Goal: Task Accomplishment & Management: Use online tool/utility

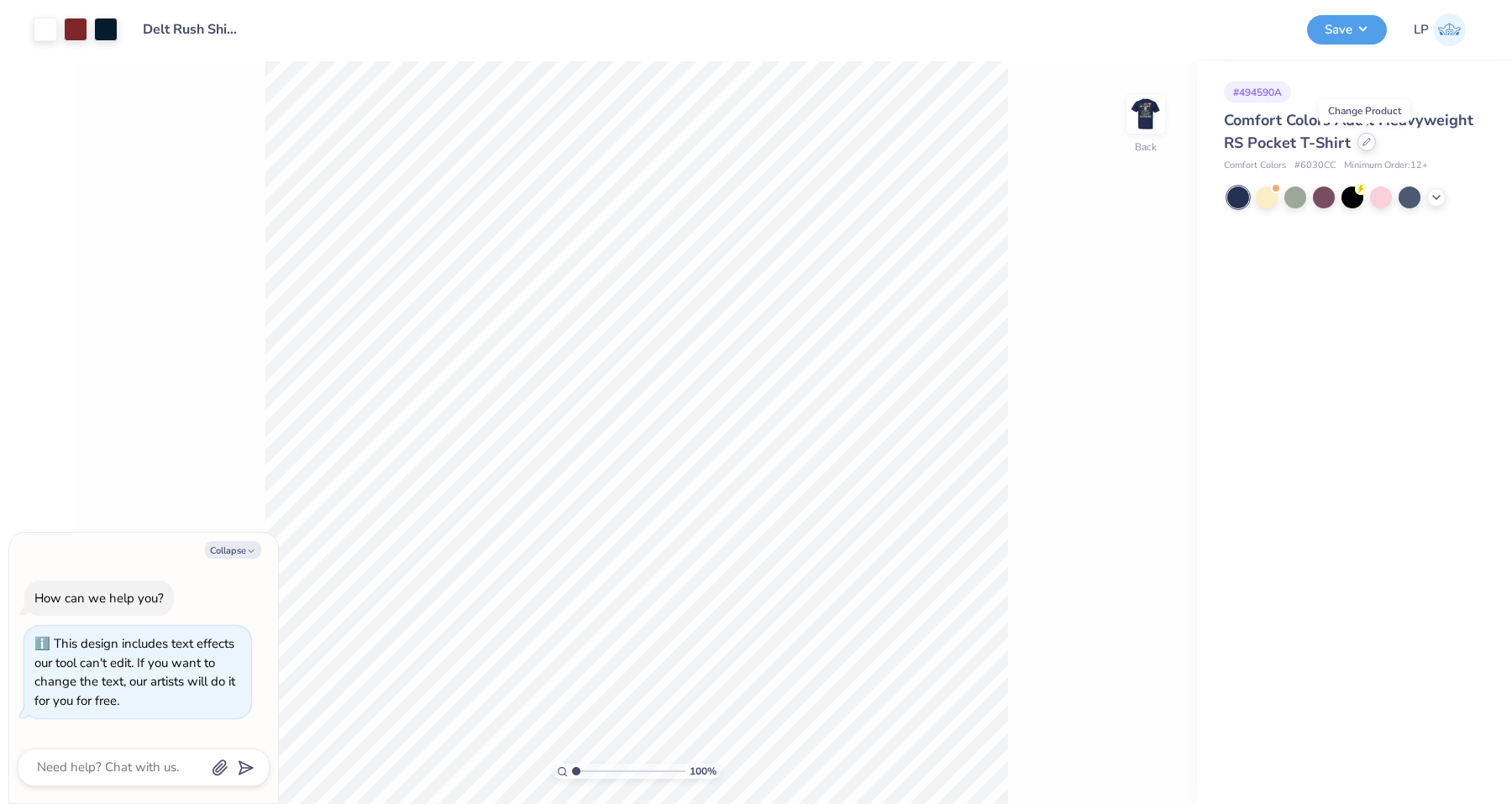
click at [1363, 141] on icon at bounding box center [1367, 141] width 8 height 8
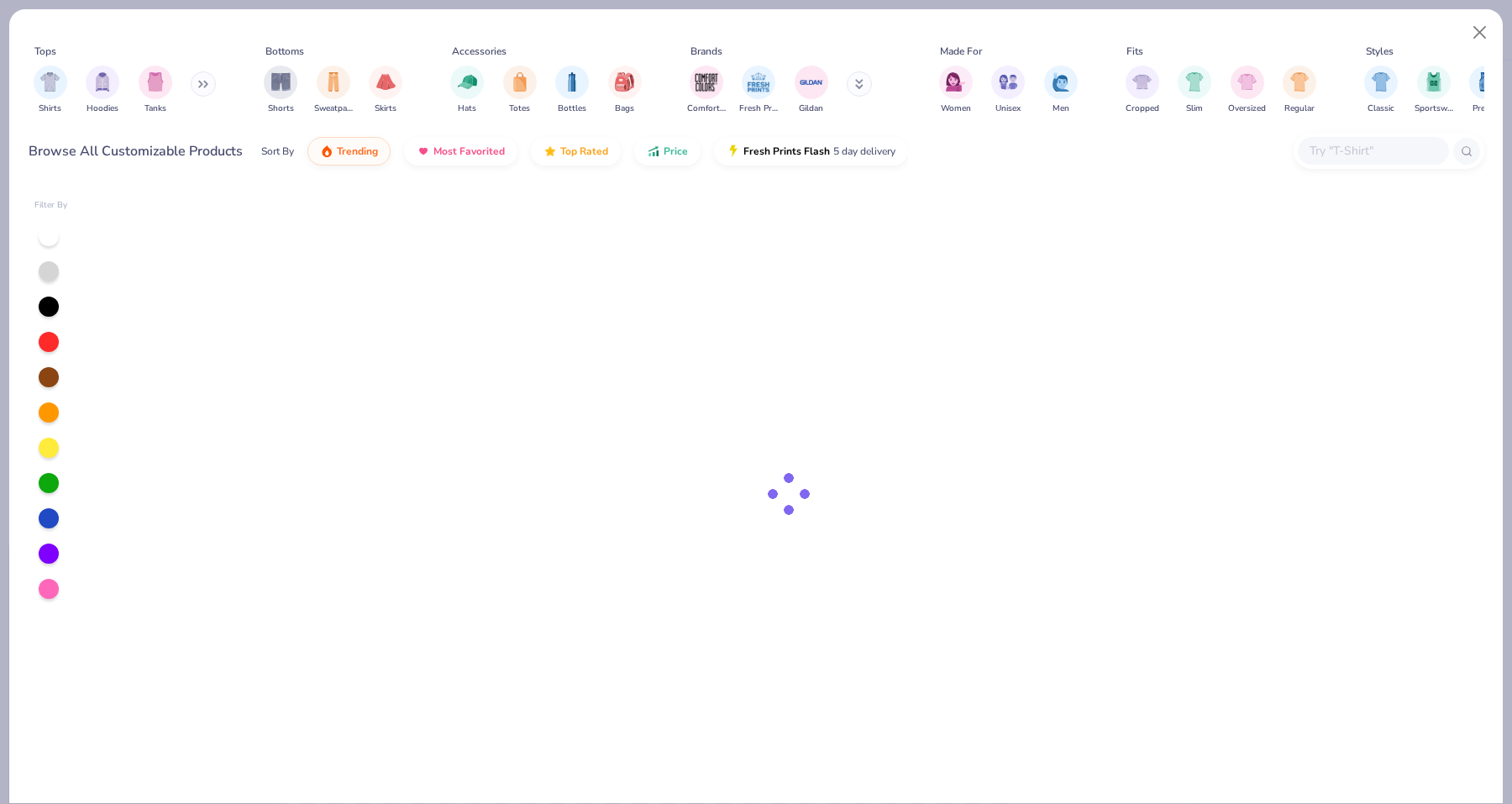
type textarea "x"
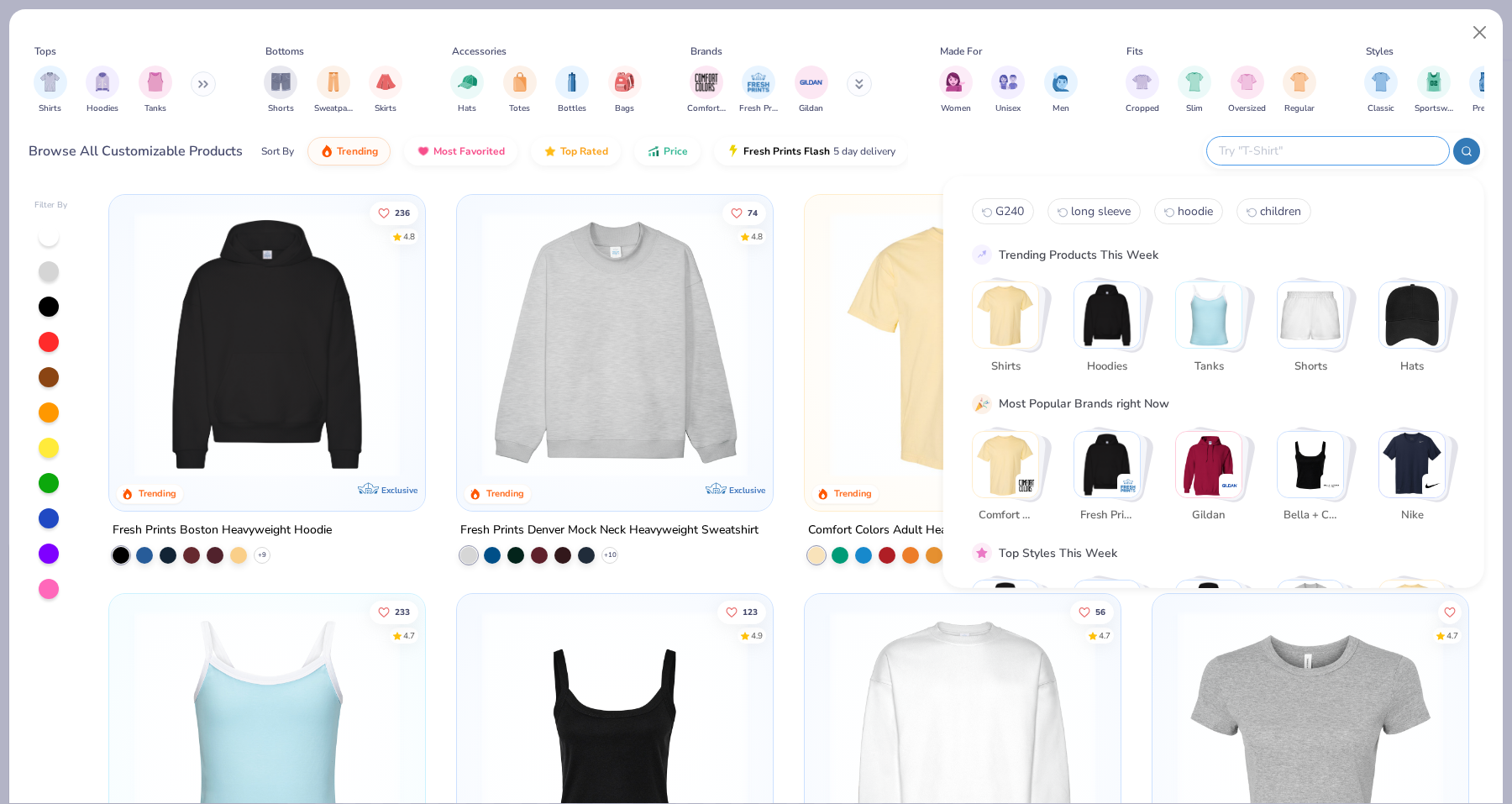
click at [1369, 147] on input "text" at bounding box center [1328, 151] width 220 height 20
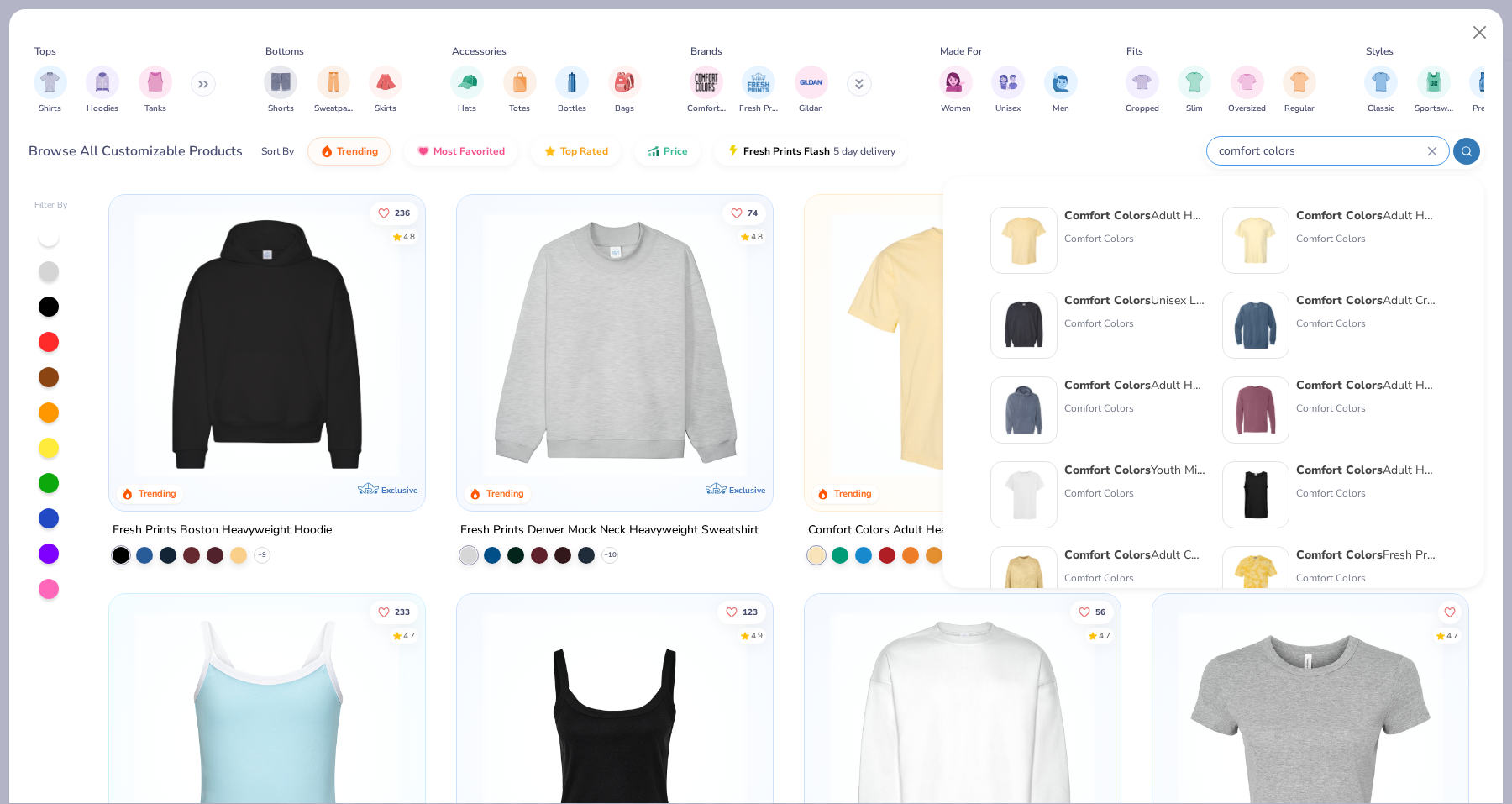
click at [1349, 148] on input "comfort colors" at bounding box center [1322, 151] width 210 height 20
type input "comfort colors long sleeve"
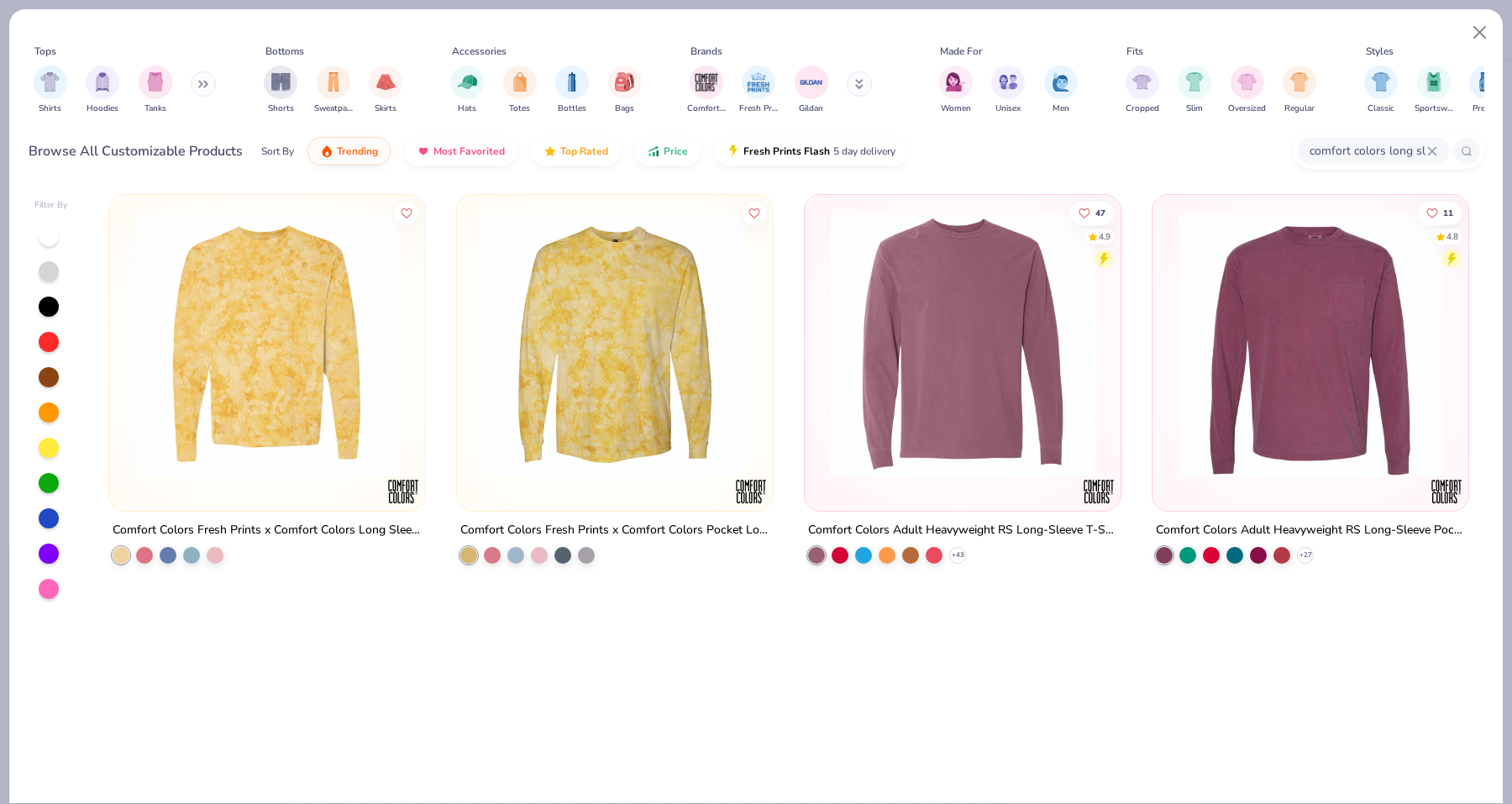
click at [900, 233] on img at bounding box center [963, 345] width 283 height 266
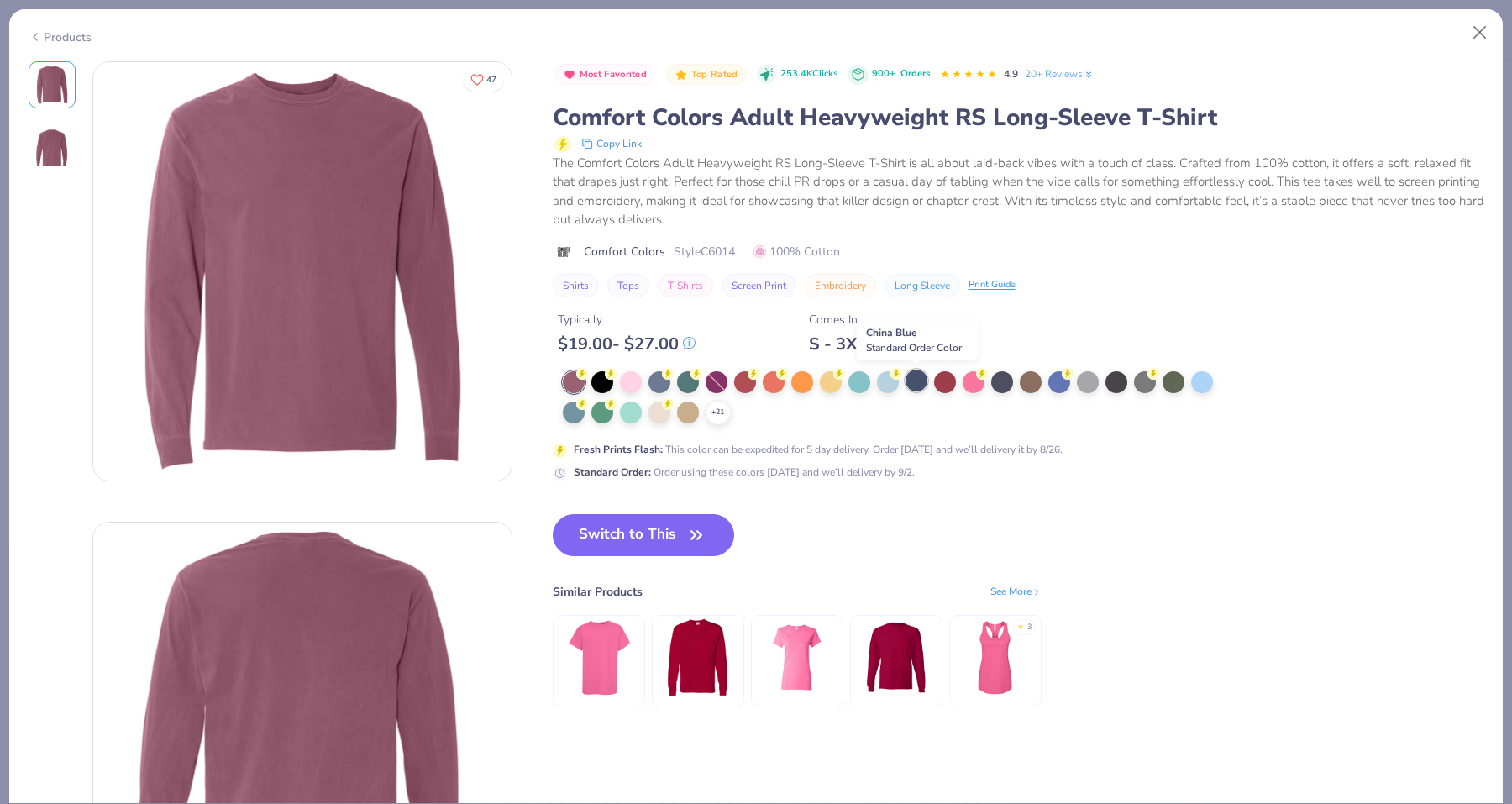
click at [916, 385] on div at bounding box center [916, 380] width 22 height 22
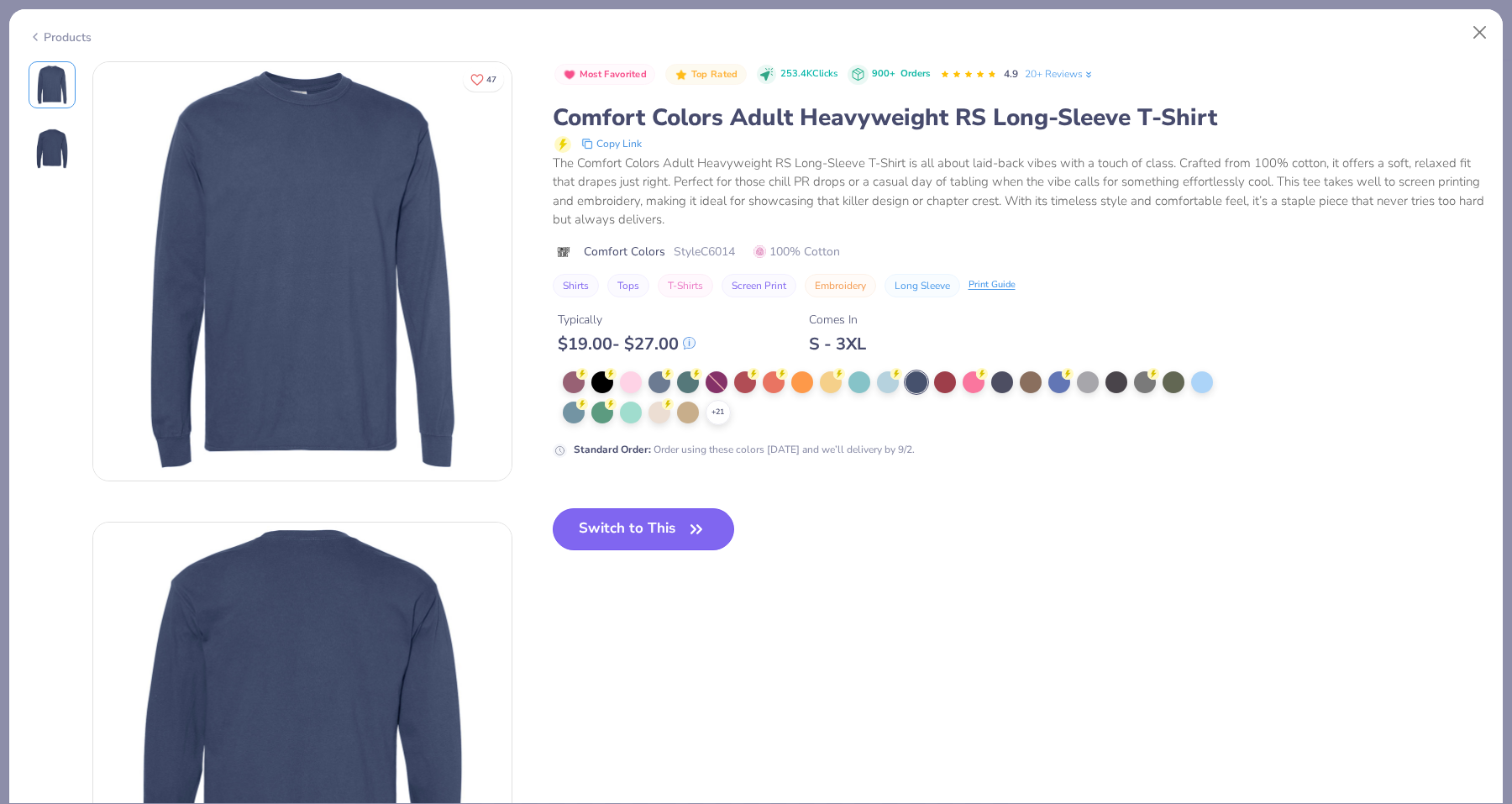
click at [658, 543] on button "Switch to This" at bounding box center [644, 529] width 183 height 42
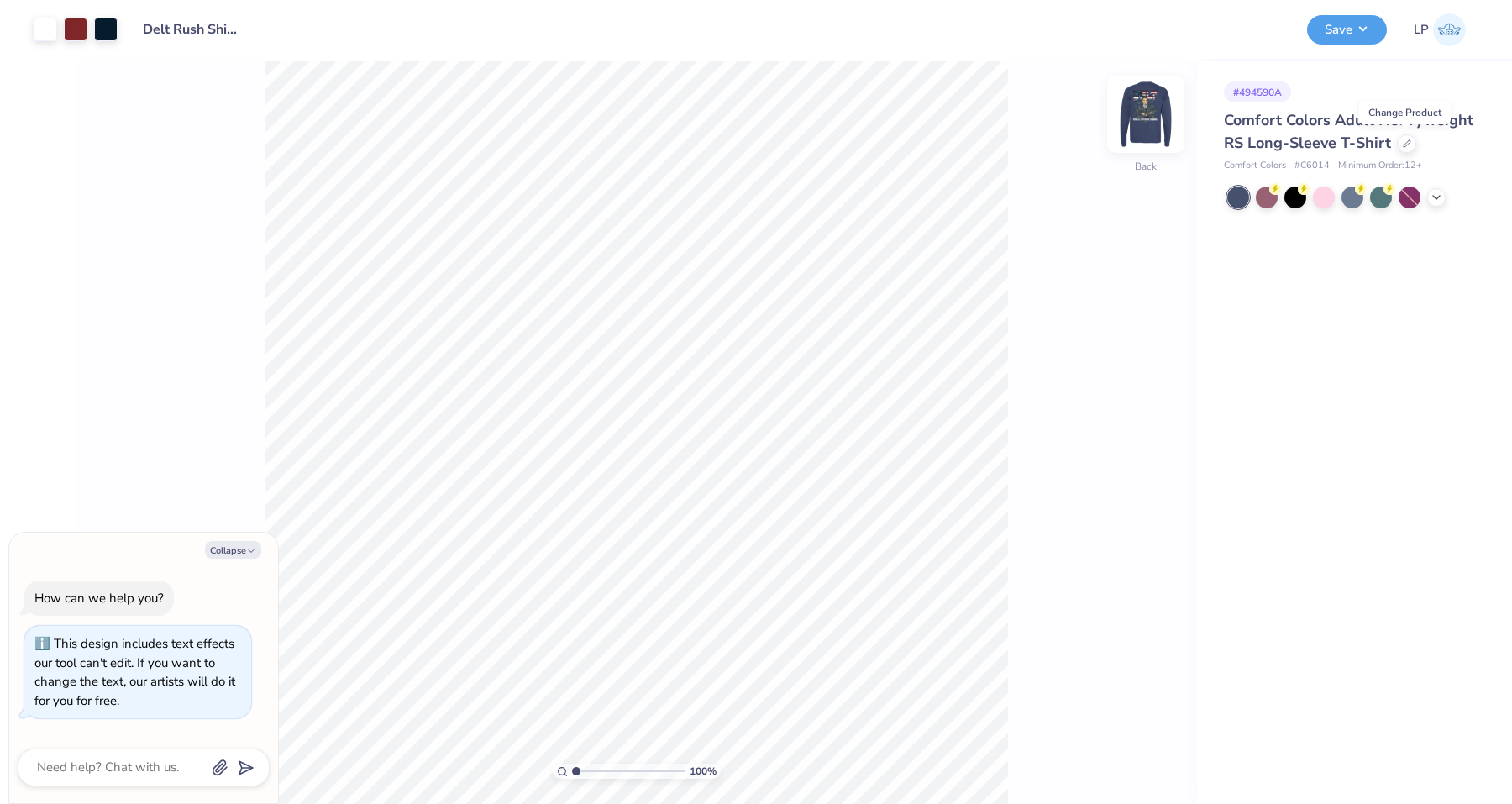
click at [1139, 127] on img at bounding box center [1146, 114] width 67 height 67
click at [1139, 111] on img at bounding box center [1146, 114] width 67 height 67
click at [1321, 20] on button "Save" at bounding box center [1347, 27] width 80 height 29
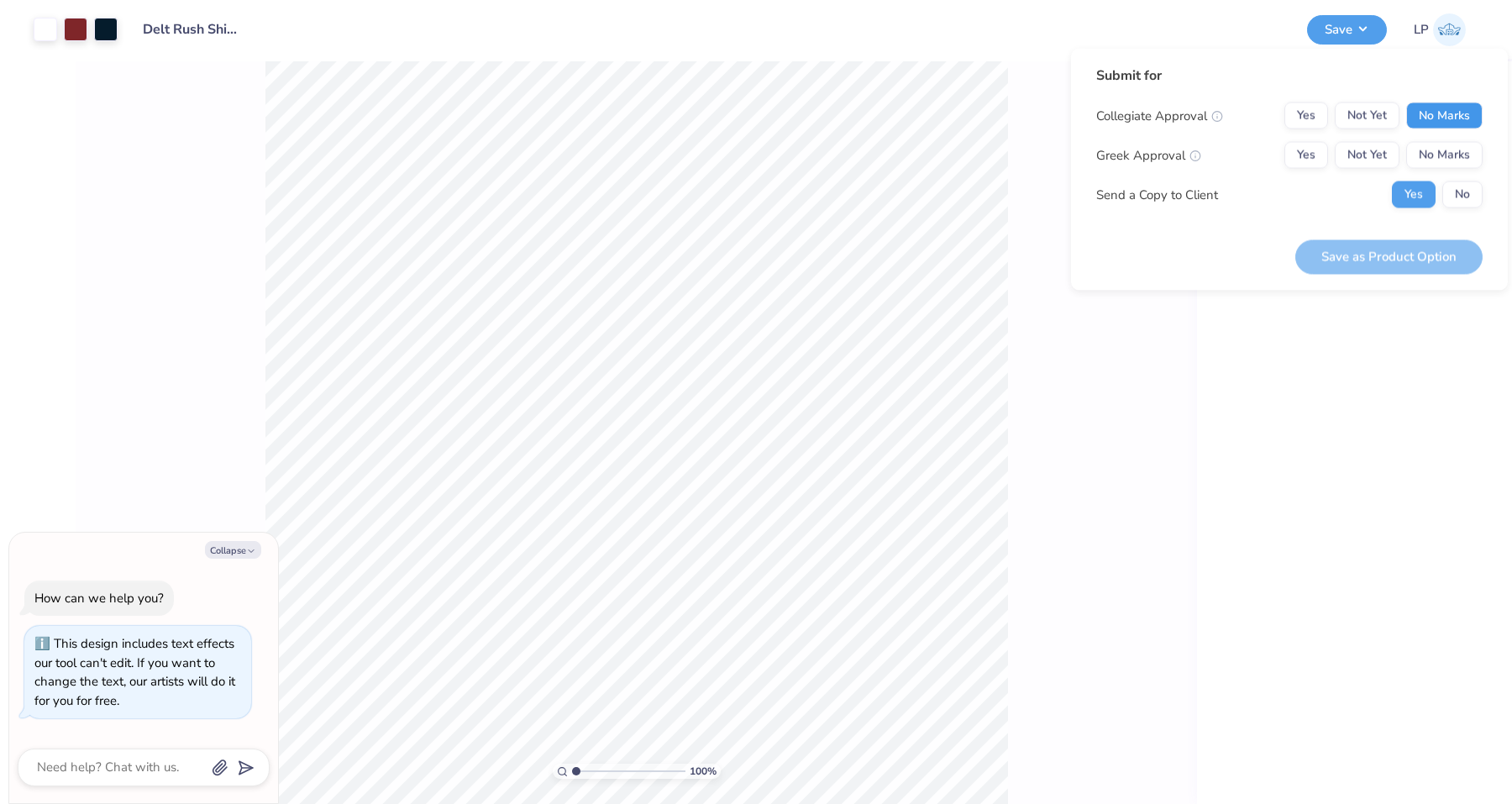
click at [1466, 123] on button "No Marks" at bounding box center [1445, 116] width 76 height 27
click at [1309, 152] on button "Yes" at bounding box center [1306, 155] width 43 height 27
click at [1468, 197] on button "No" at bounding box center [1463, 195] width 41 height 27
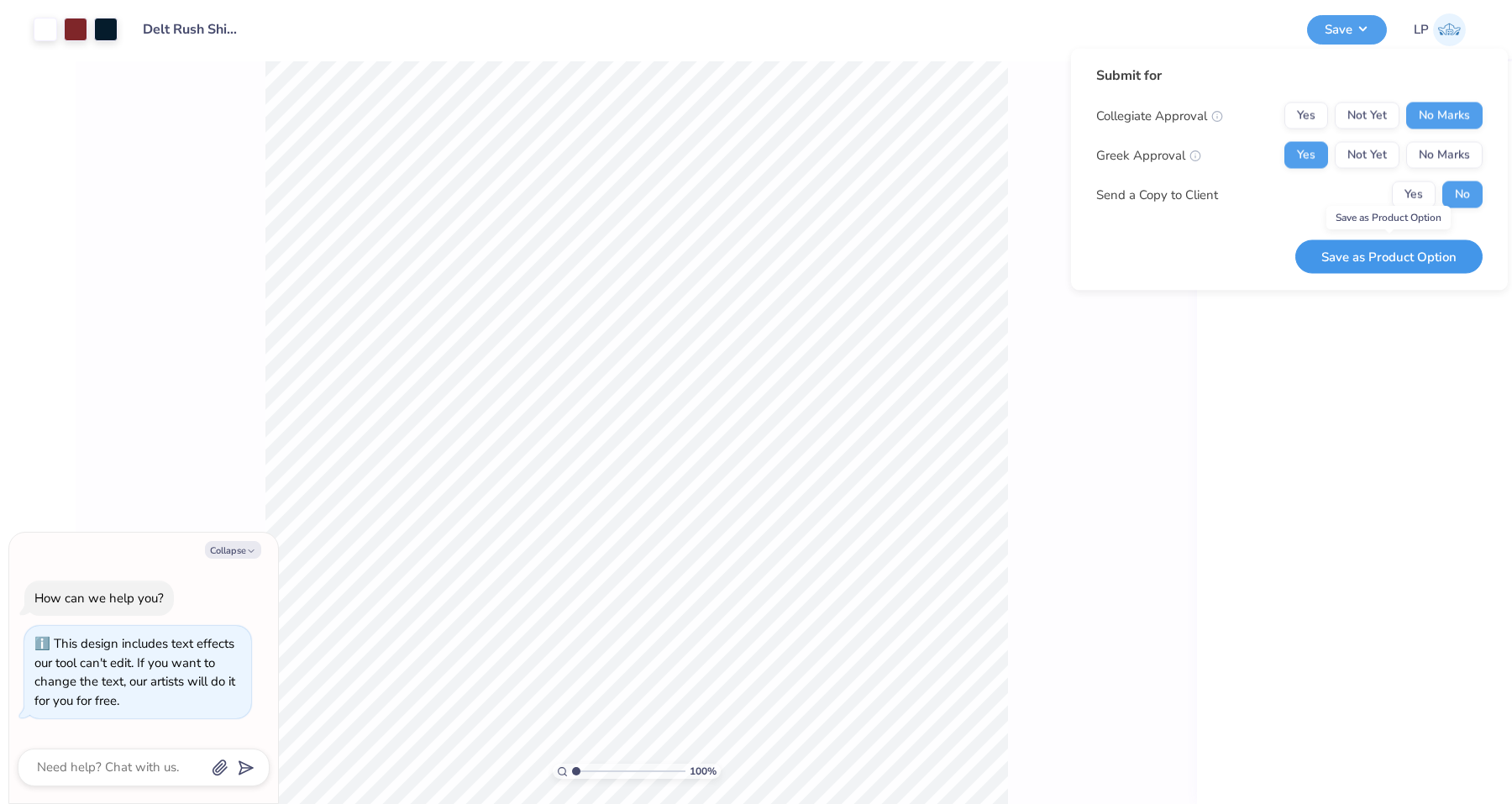
click at [1388, 264] on button "Save as Product Option" at bounding box center [1389, 256] width 187 height 35
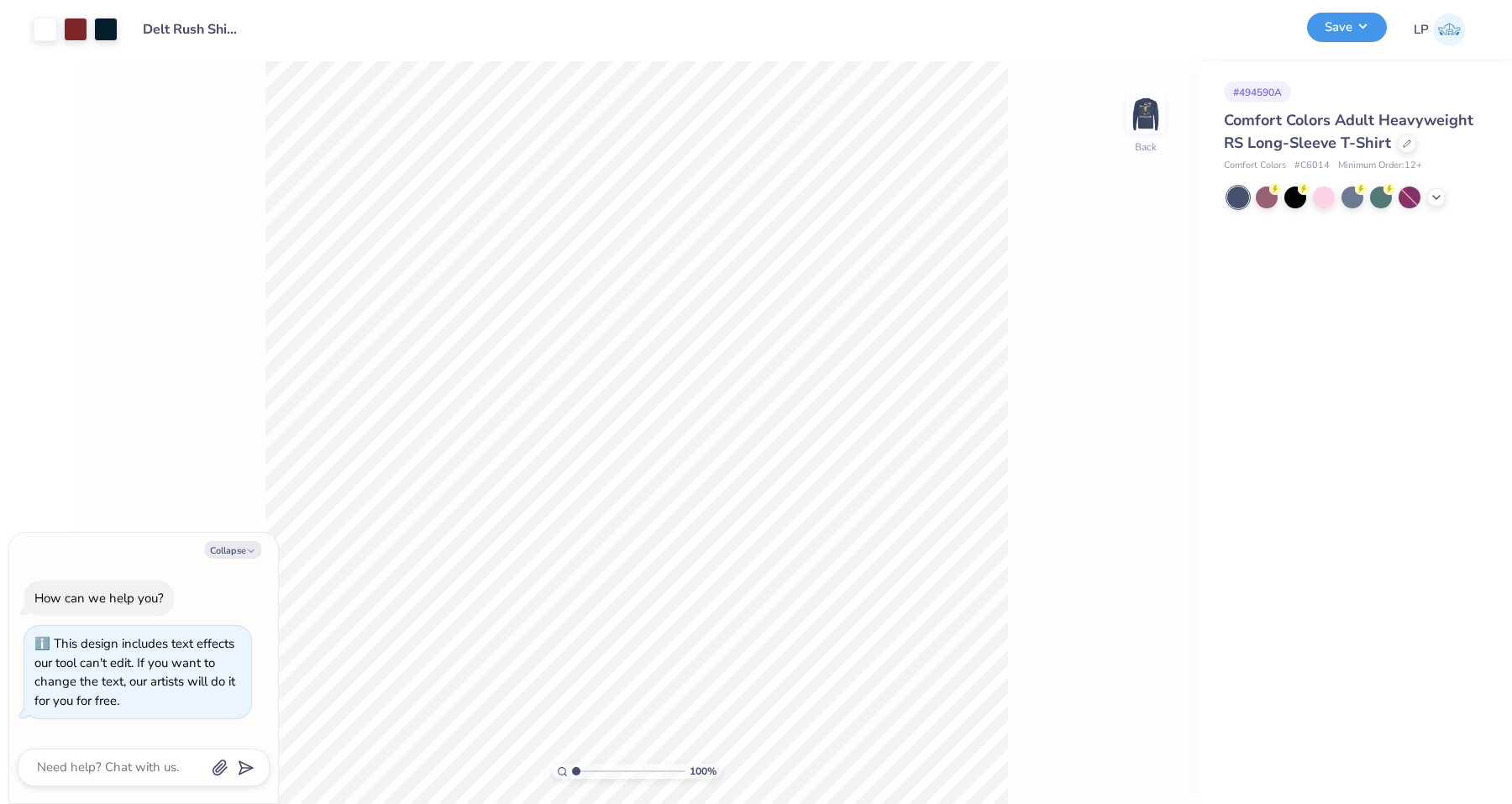
click at [1335, 31] on button "Save" at bounding box center [1347, 27] width 80 height 29
type textarea "x"
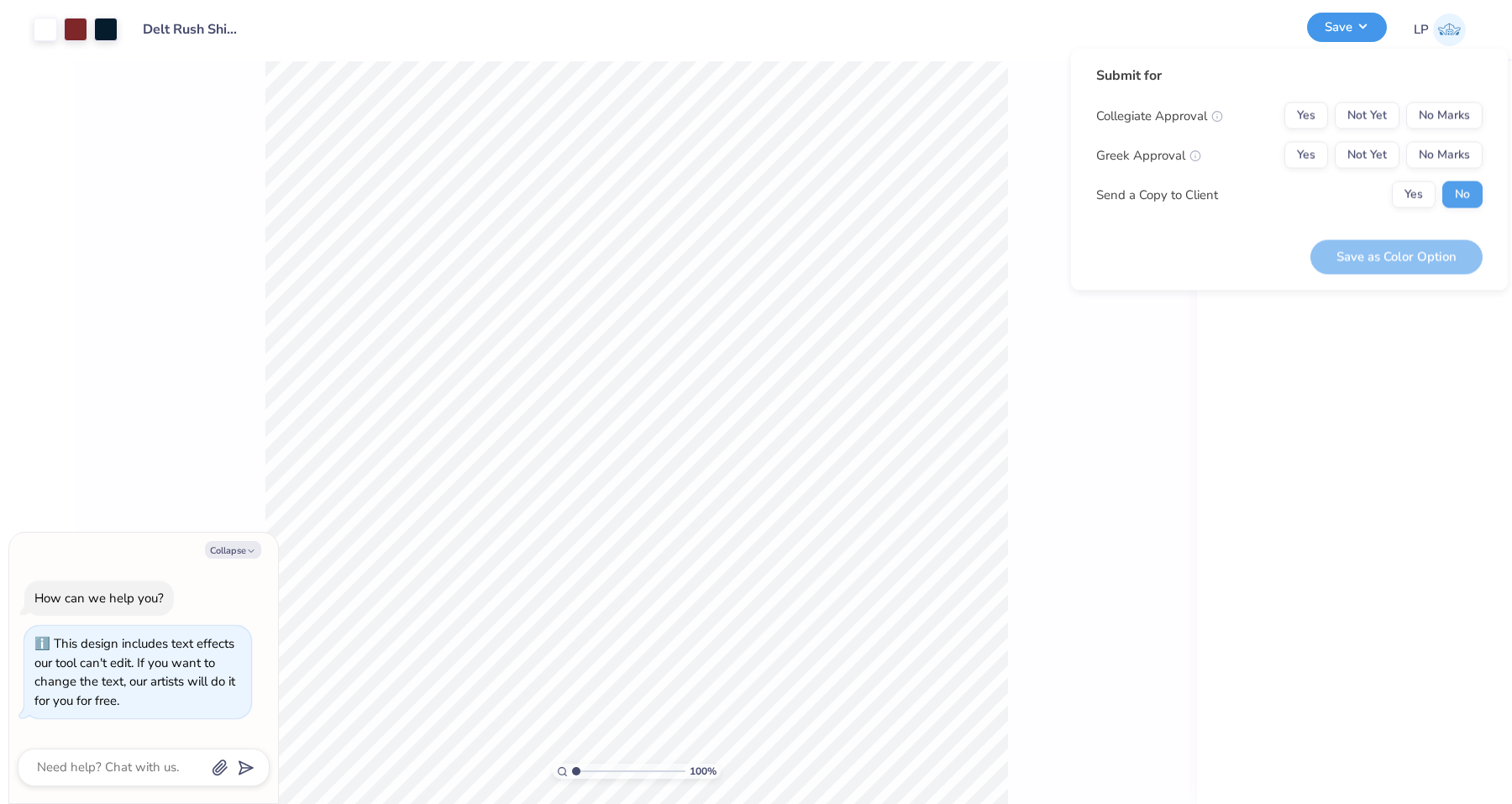
click at [1335, 31] on button "Save" at bounding box center [1347, 27] width 80 height 29
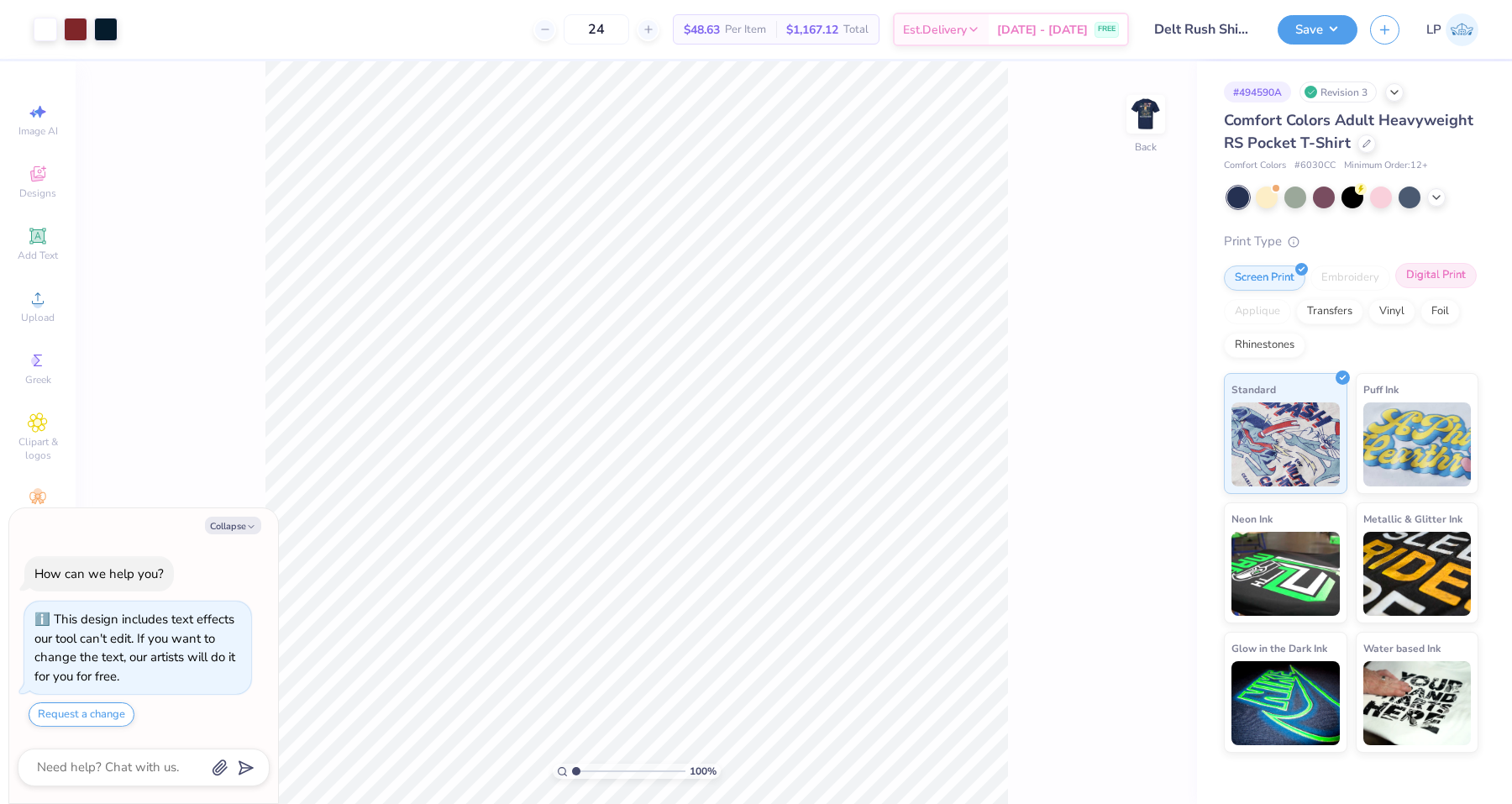
click at [1433, 277] on div "Digital Print" at bounding box center [1437, 276] width 82 height 25
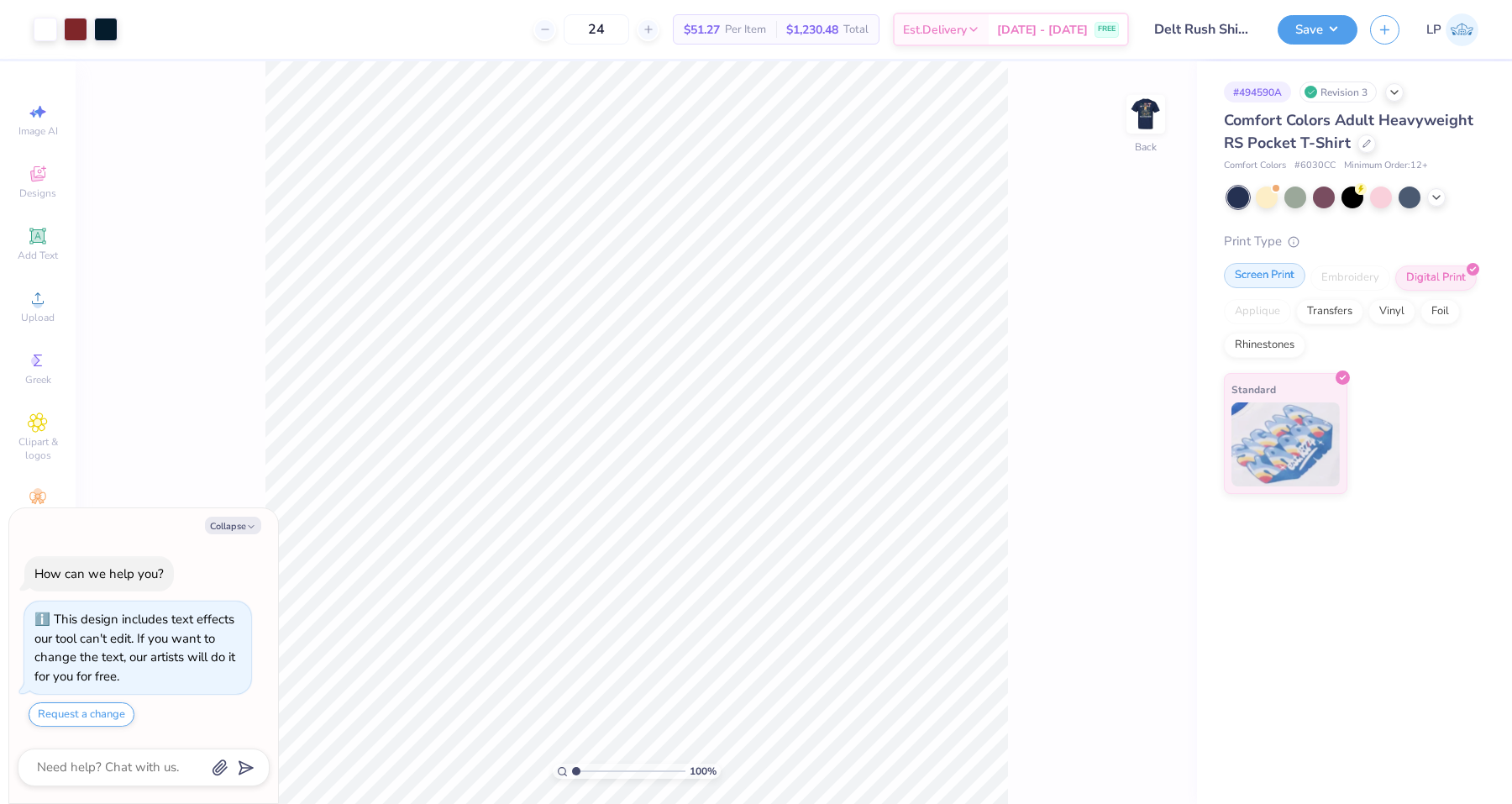
click at [1268, 282] on div "Screen Print" at bounding box center [1265, 276] width 82 height 25
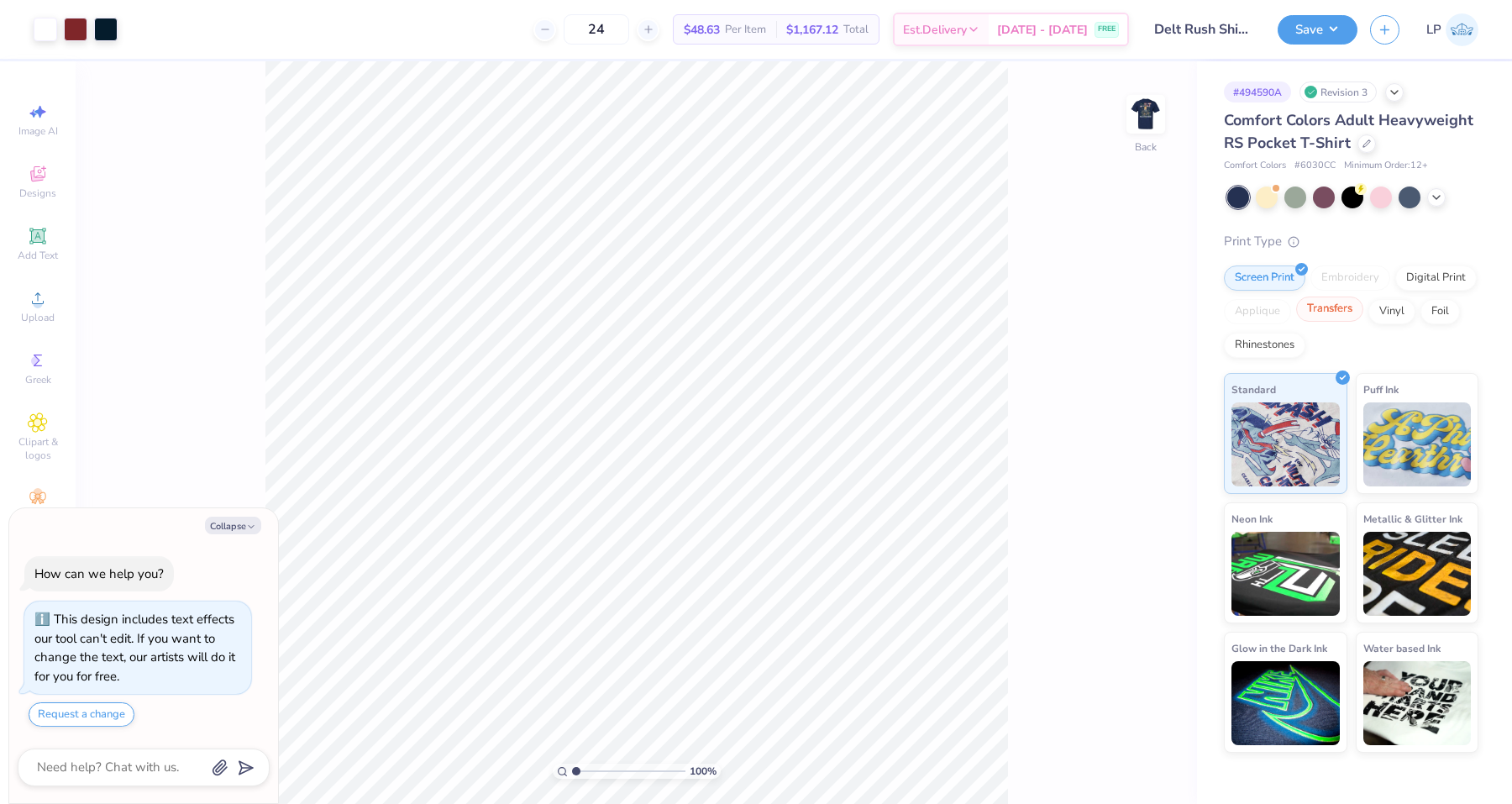
click at [1343, 311] on div "Transfers" at bounding box center [1330, 309] width 67 height 25
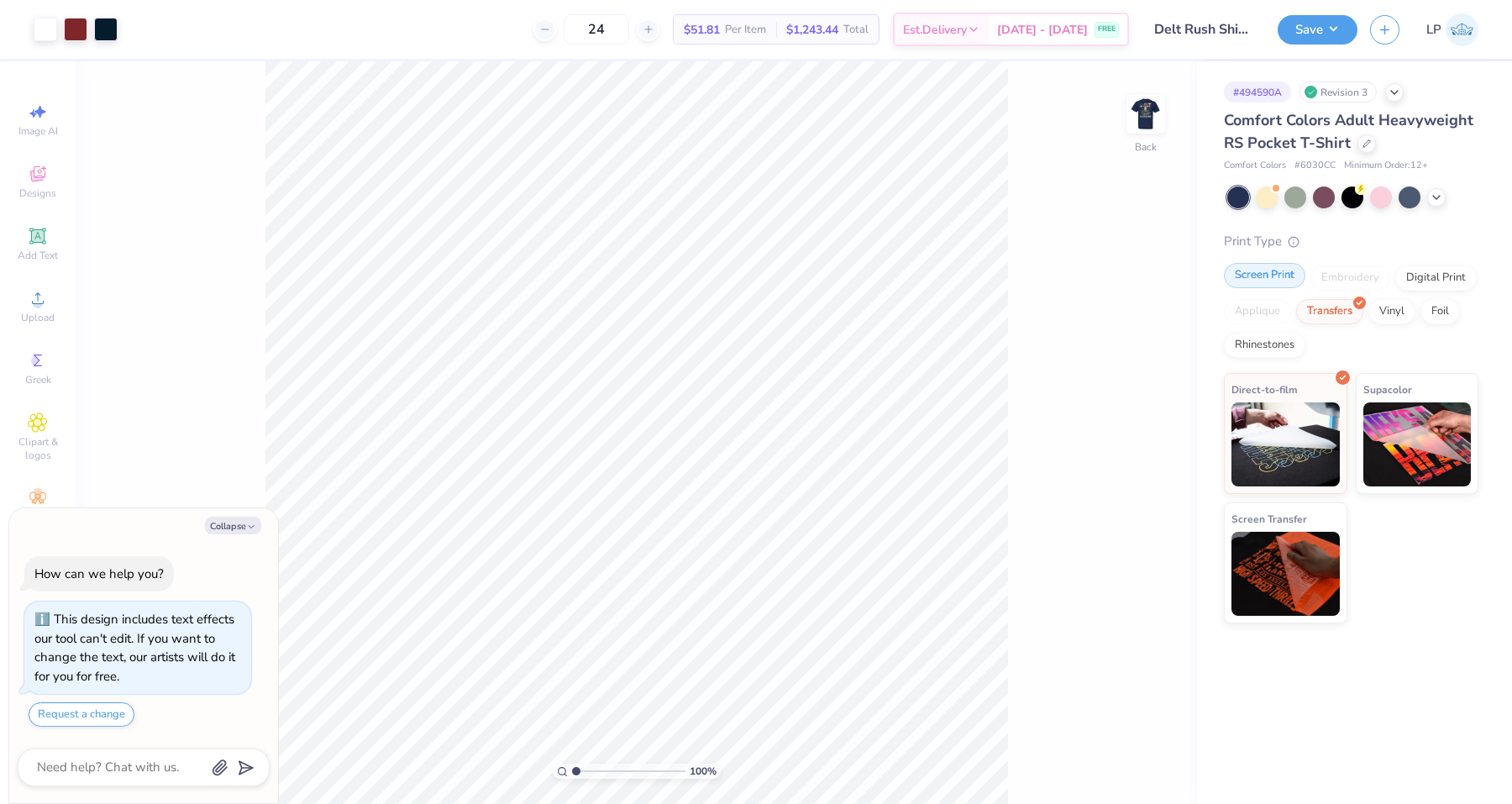
click at [1261, 277] on div "Screen Print" at bounding box center [1265, 276] width 82 height 25
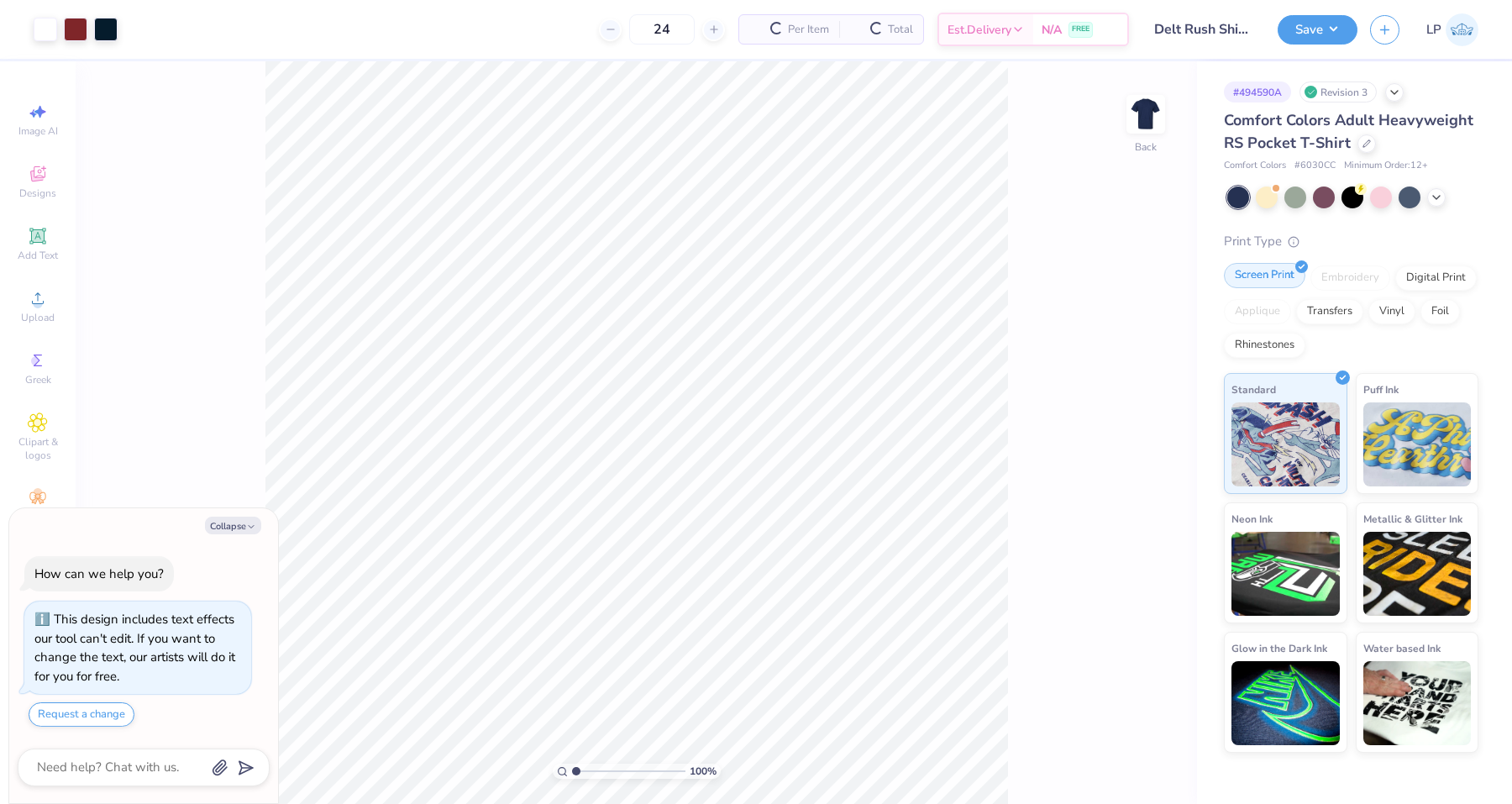
type textarea "x"
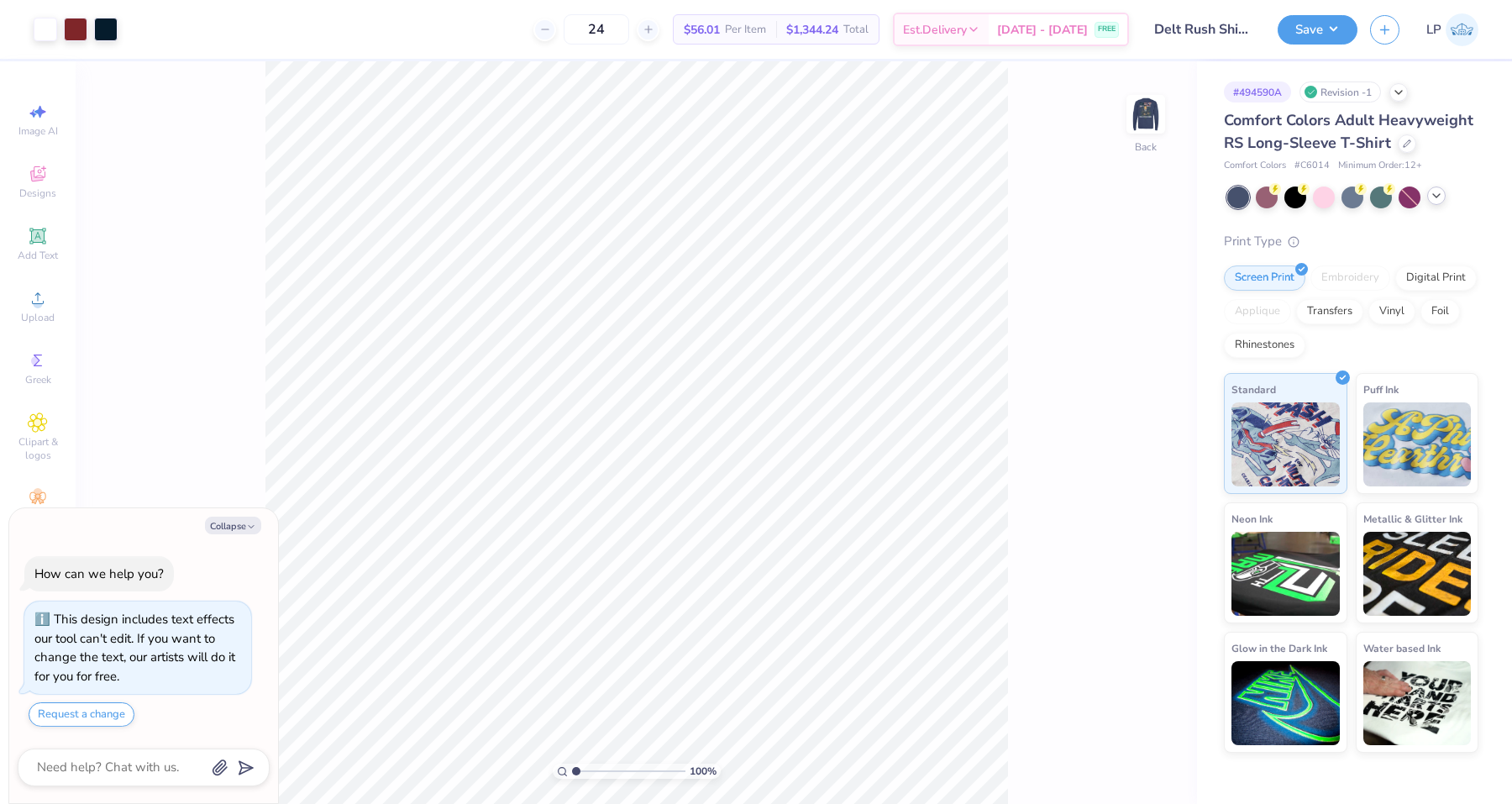
click at [1437, 191] on icon at bounding box center [1437, 195] width 13 height 13
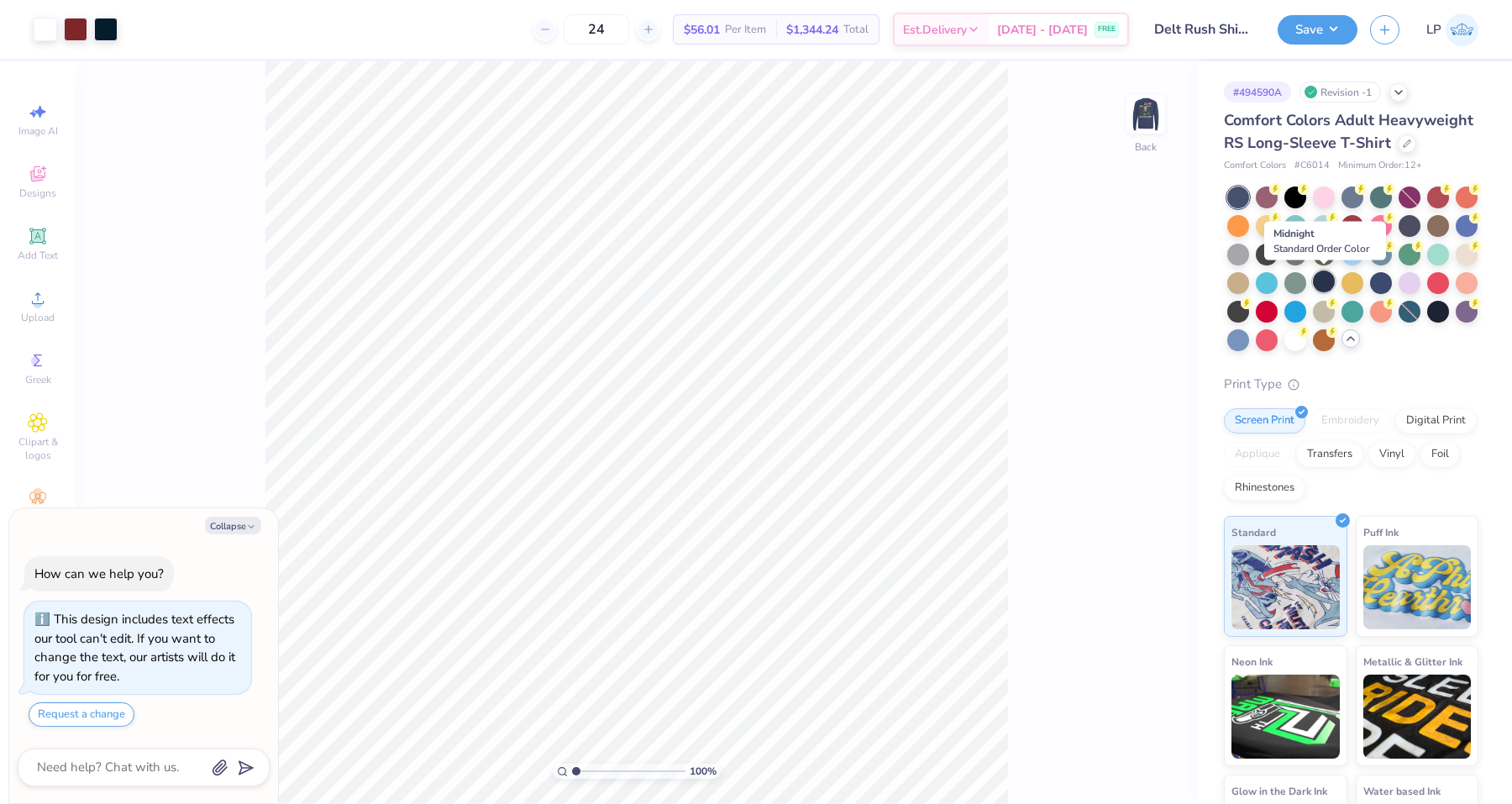
click at [1322, 286] on div at bounding box center [1324, 281] width 22 height 22
click at [1383, 282] on div at bounding box center [1381, 281] width 22 height 22
click at [1343, 283] on div at bounding box center [1352, 281] width 22 height 22
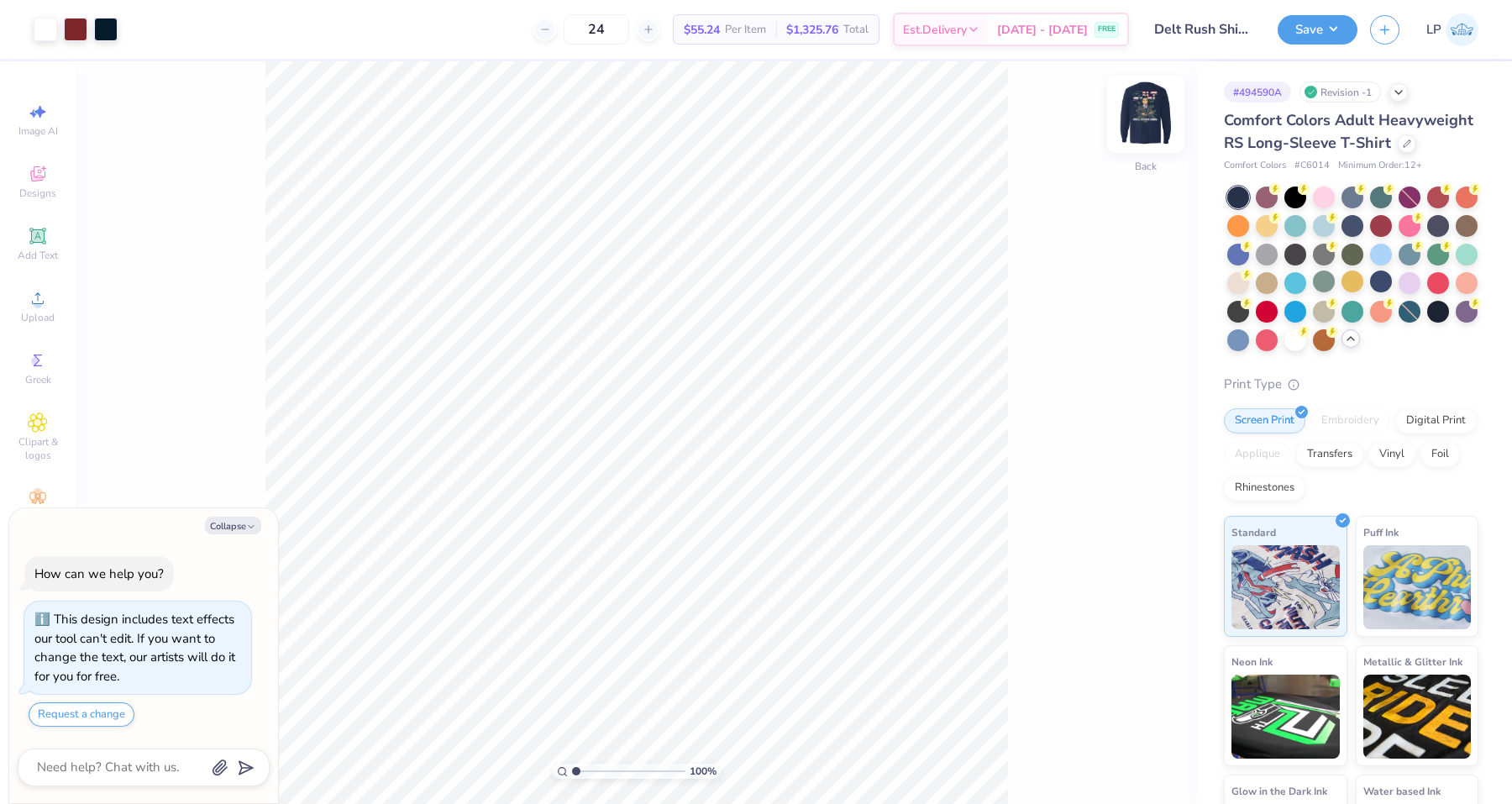
click at [1142, 117] on img at bounding box center [1146, 114] width 67 height 67
click at [1298, 26] on button "Save" at bounding box center [1318, 27] width 80 height 29
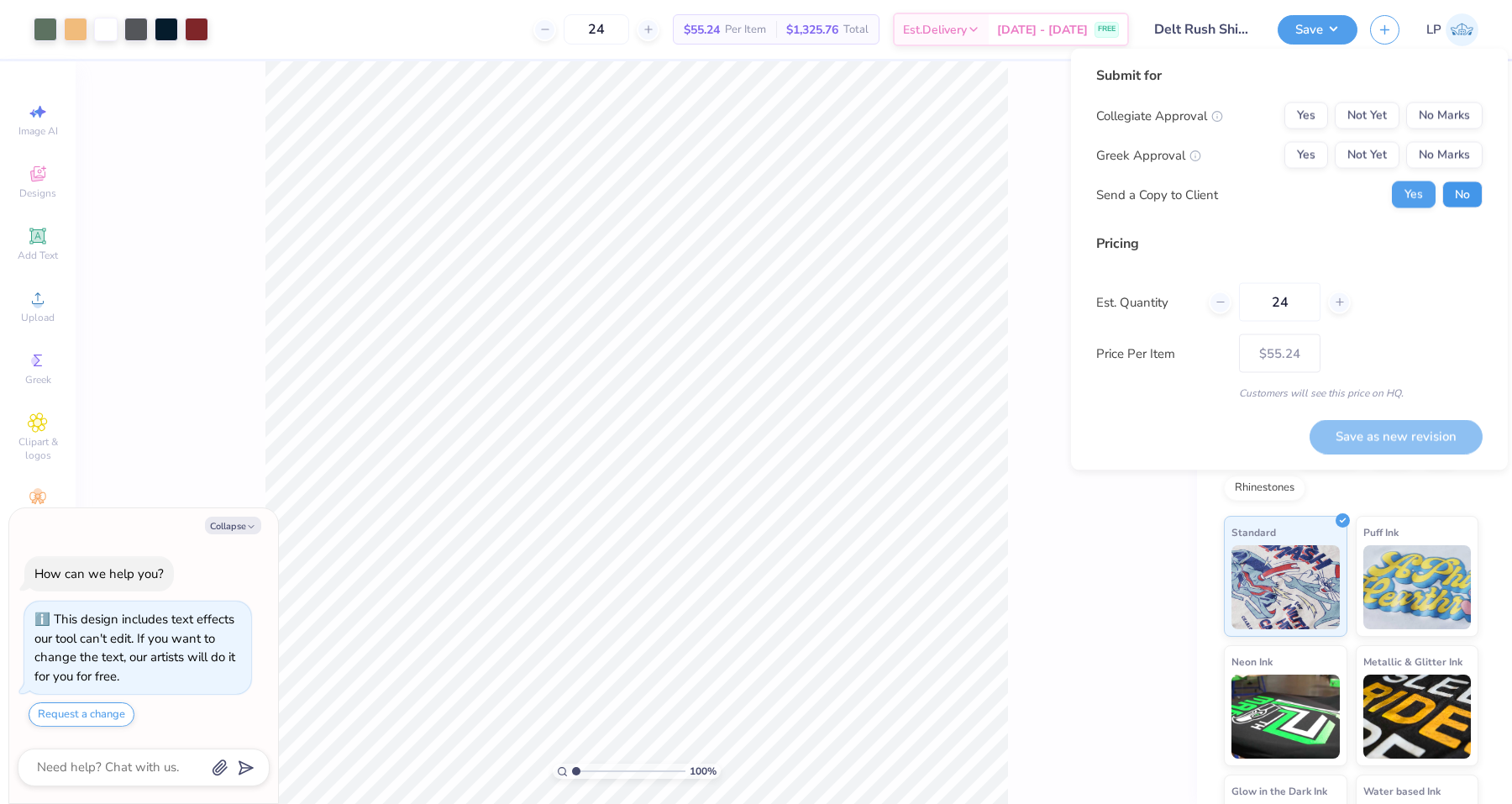
click at [1462, 192] on button "No" at bounding box center [1463, 195] width 41 height 27
click at [1113, 519] on div "100 % Front" at bounding box center [636, 433] width 1122 height 743
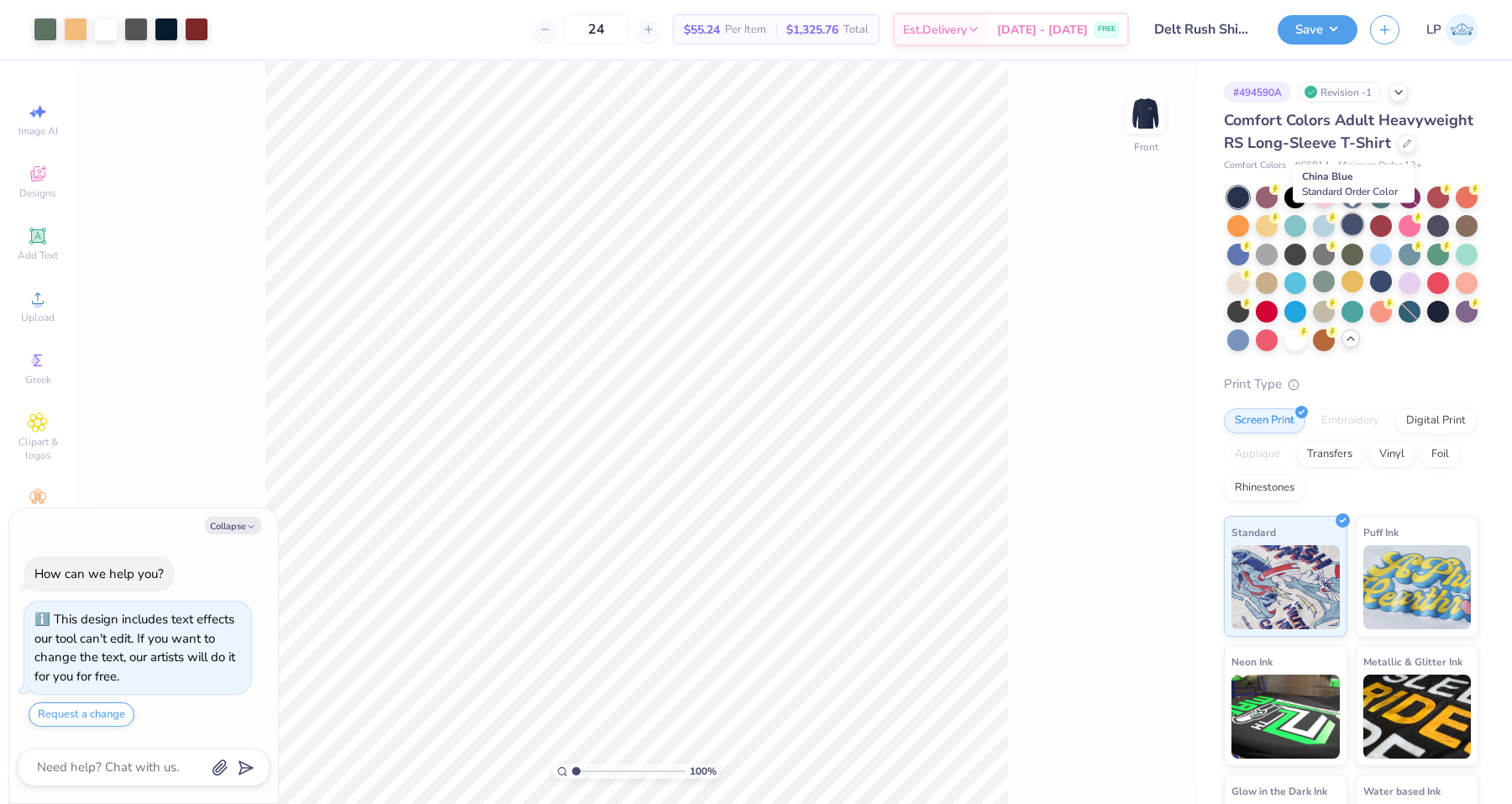
click at [1349, 225] on div at bounding box center [1352, 224] width 22 height 22
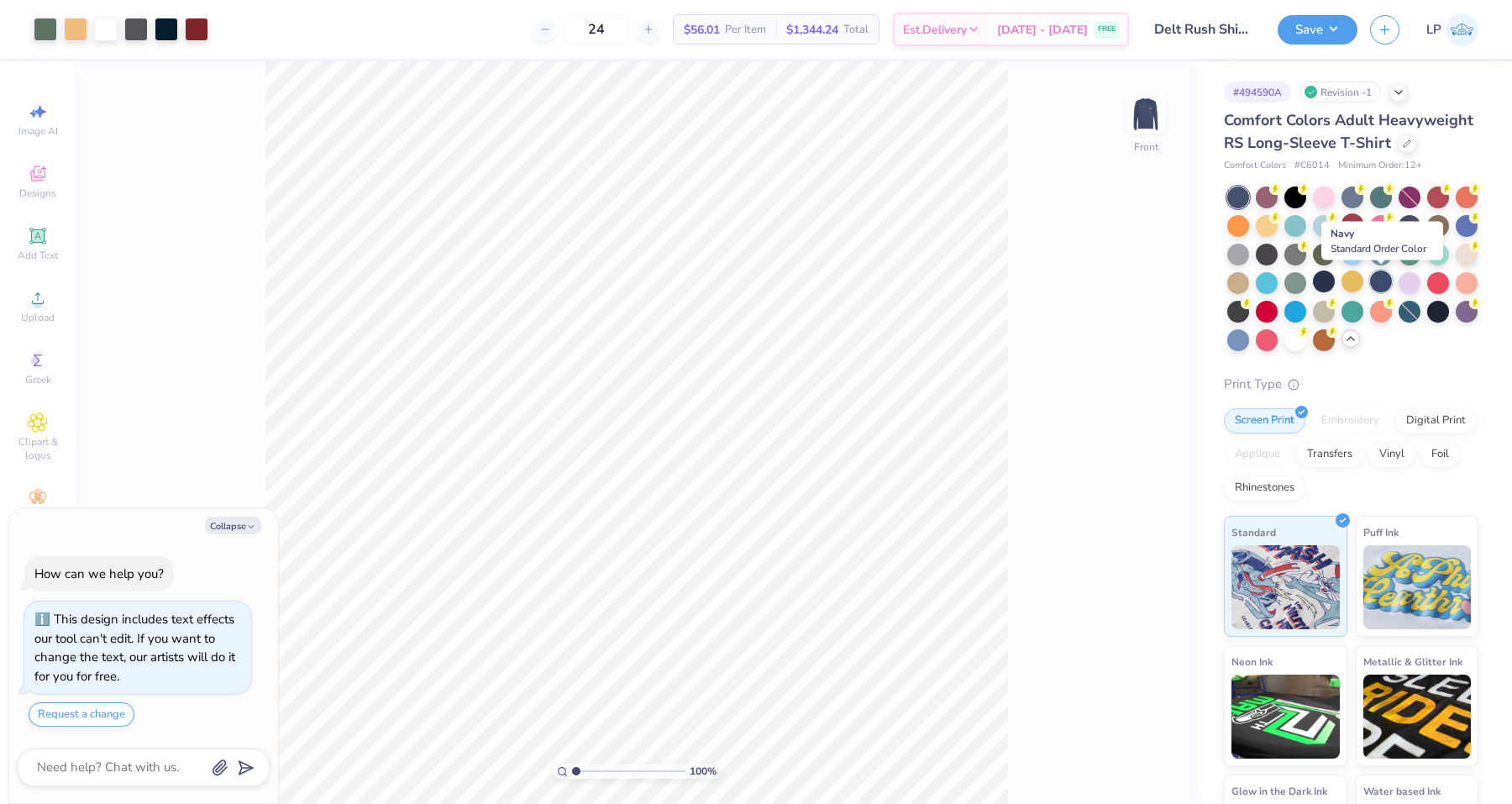
click at [1381, 277] on div at bounding box center [1381, 281] width 22 height 22
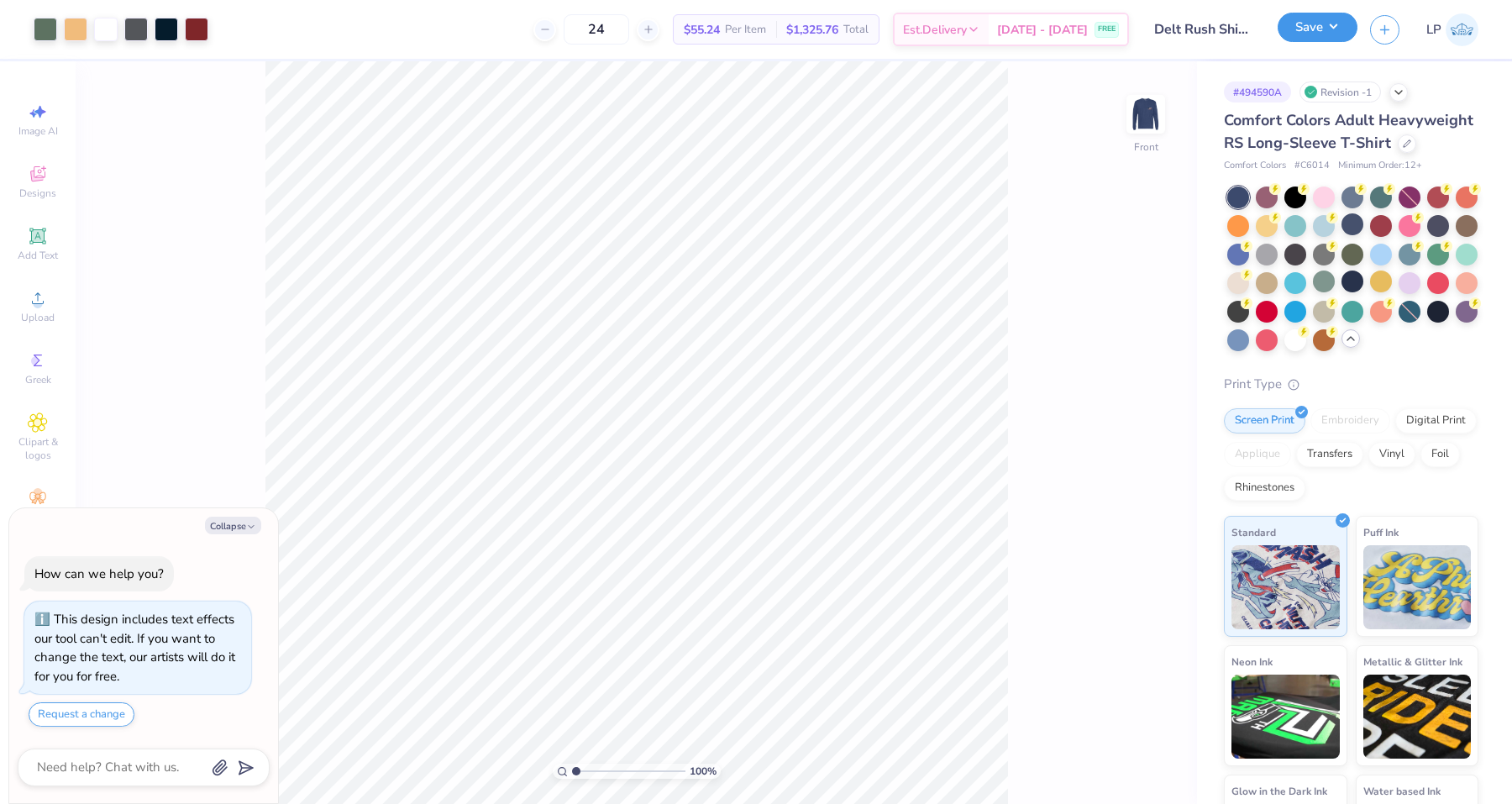
click at [1314, 35] on button "Save" at bounding box center [1318, 27] width 80 height 29
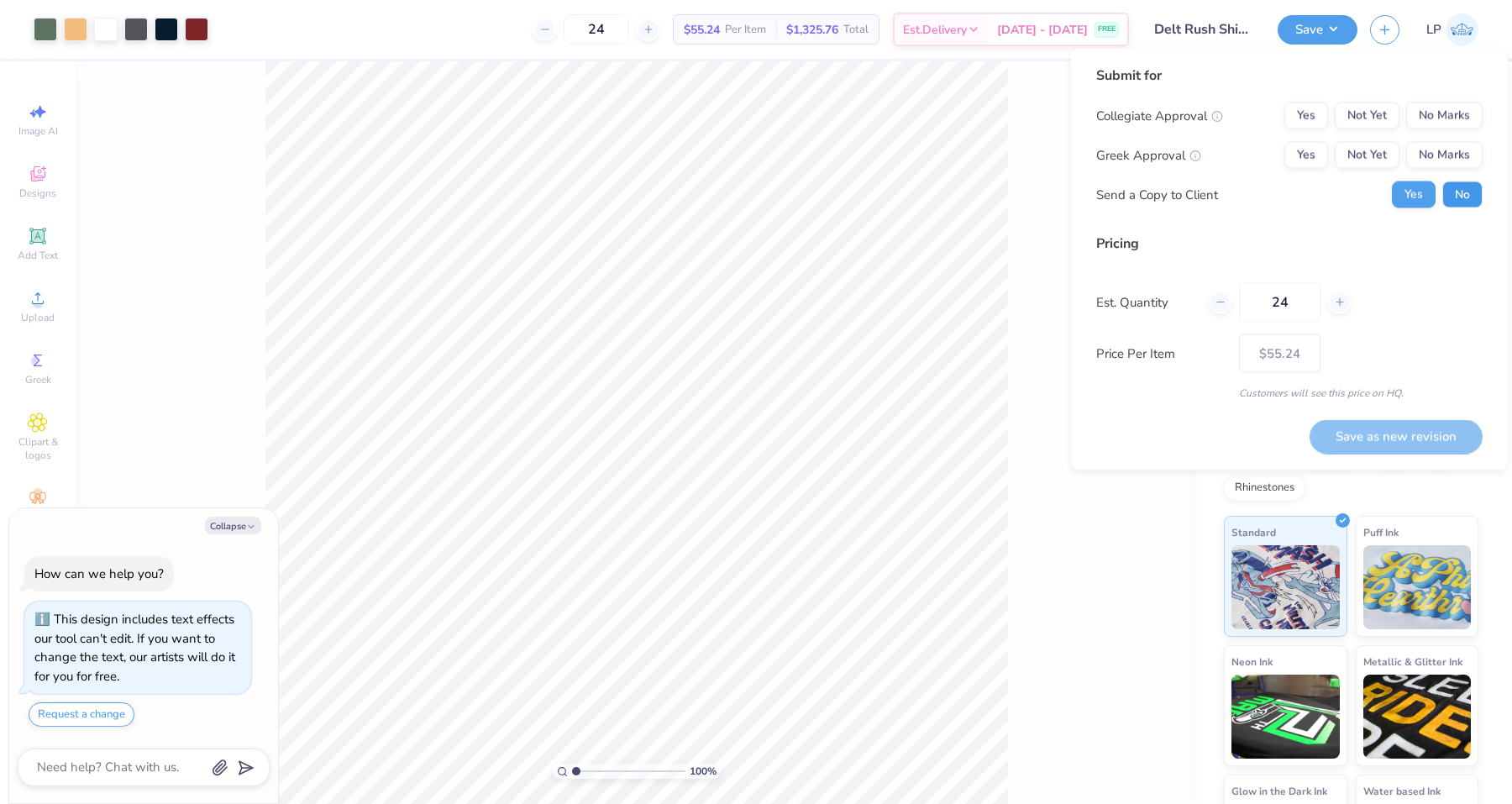
click at [1454, 192] on button "No" at bounding box center [1463, 195] width 41 height 27
type textarea "x"
click at [1303, 155] on button "Yes" at bounding box center [1306, 155] width 43 height 27
click at [1439, 119] on button "No Marks" at bounding box center [1445, 116] width 76 height 27
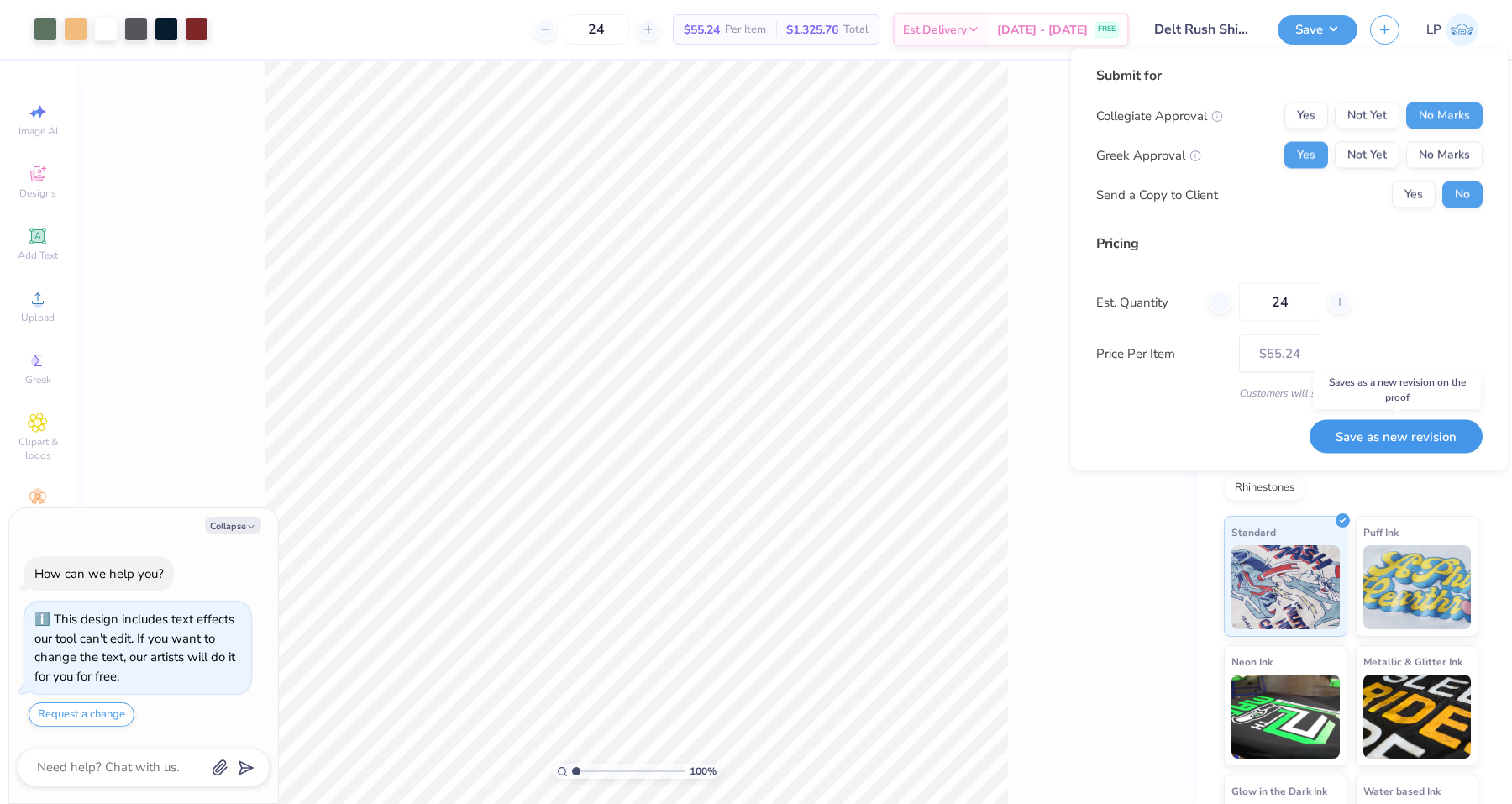
click at [1391, 441] on button "Save as new revision" at bounding box center [1396, 436] width 173 height 35
type input "$55.24"
type textarea "x"
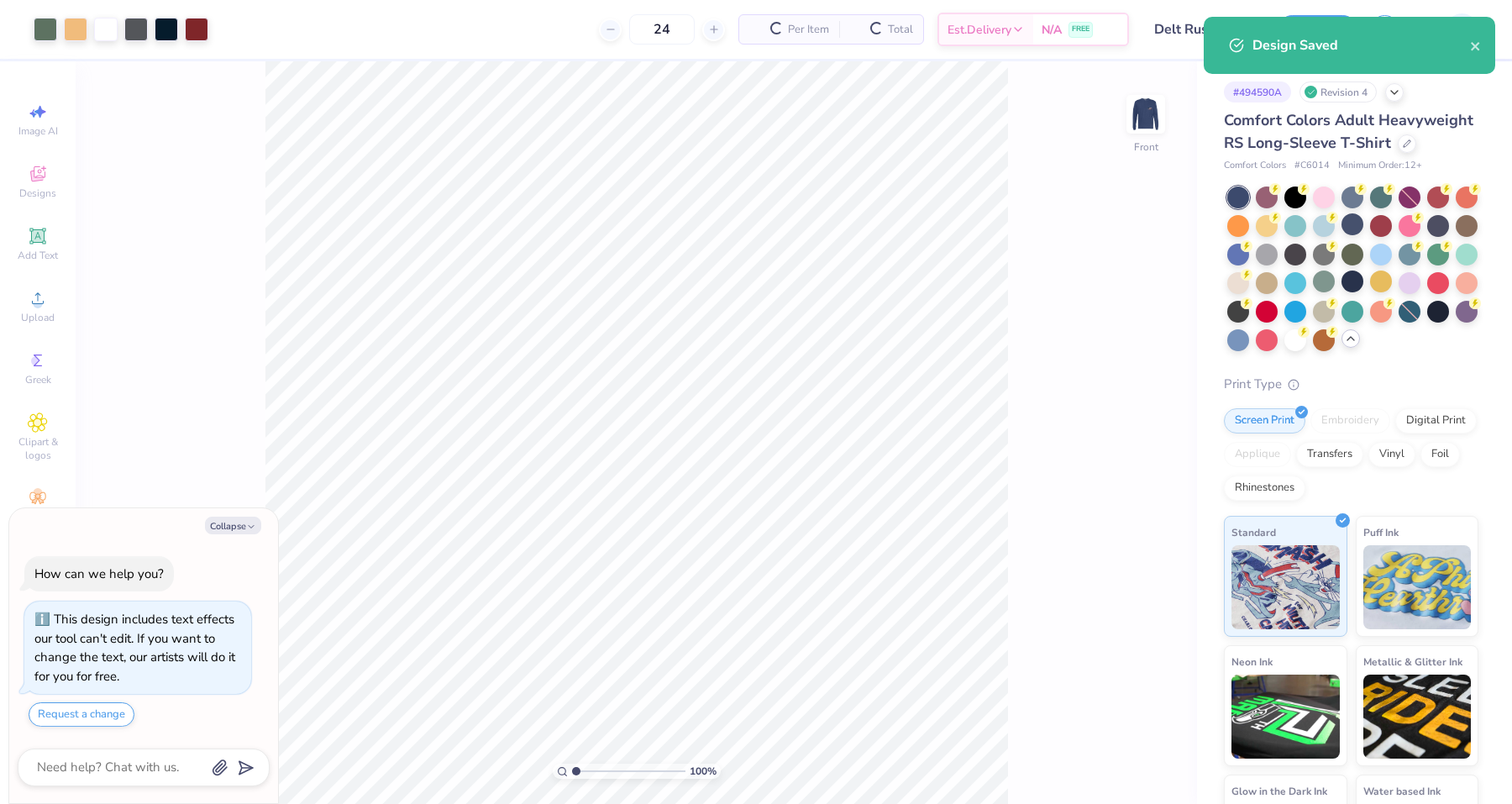
type input "$55.24"
